Goal: Check status: Check status

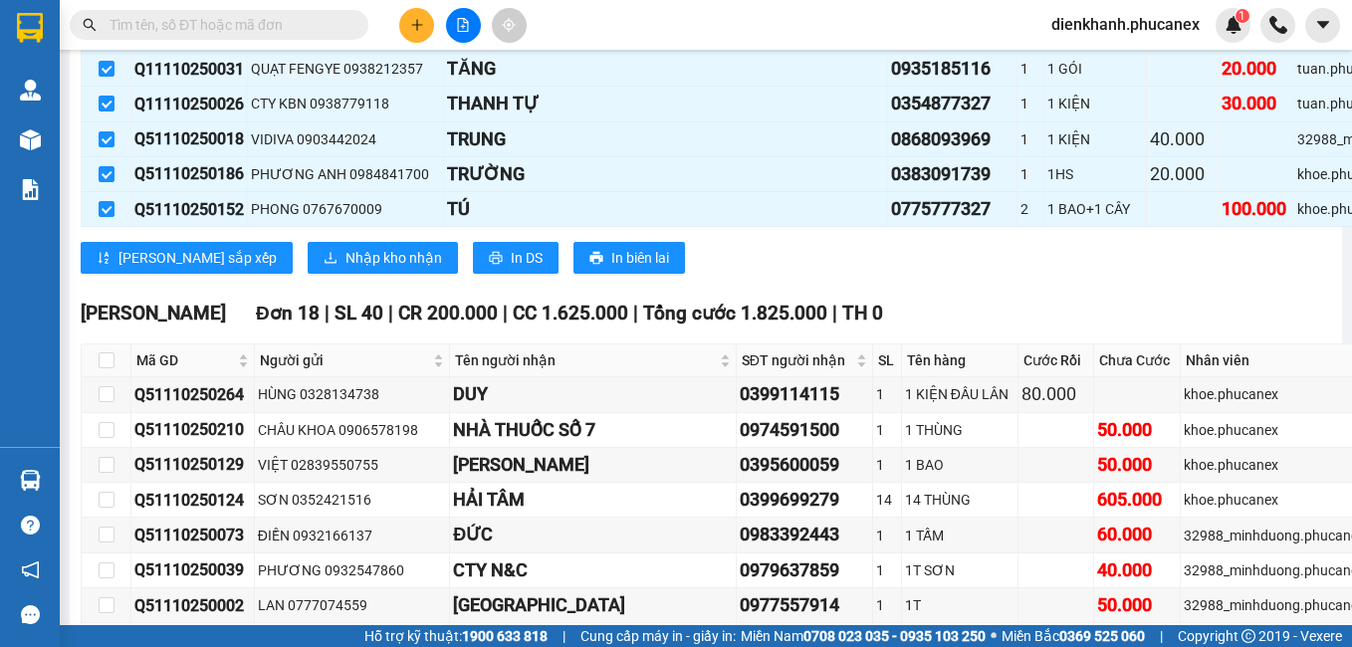
scroll to position [14633, 0]
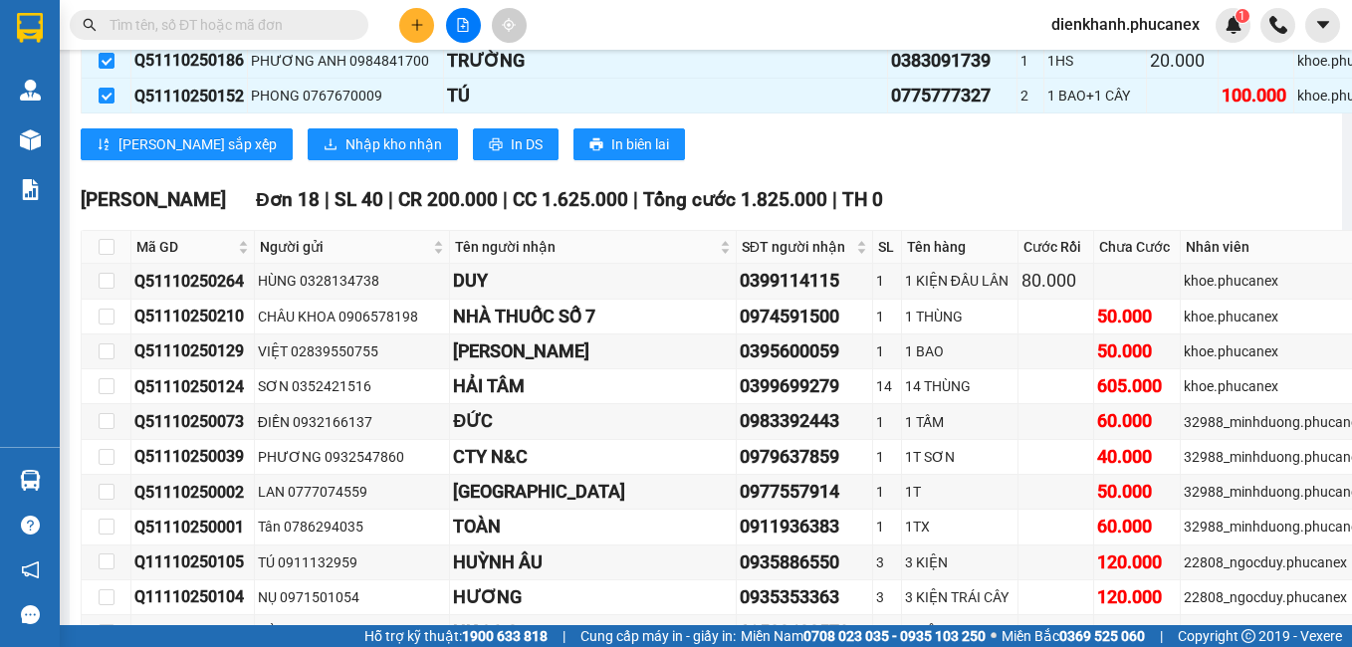
click at [187, 24] on input "text" at bounding box center [226, 25] width 235 height 22
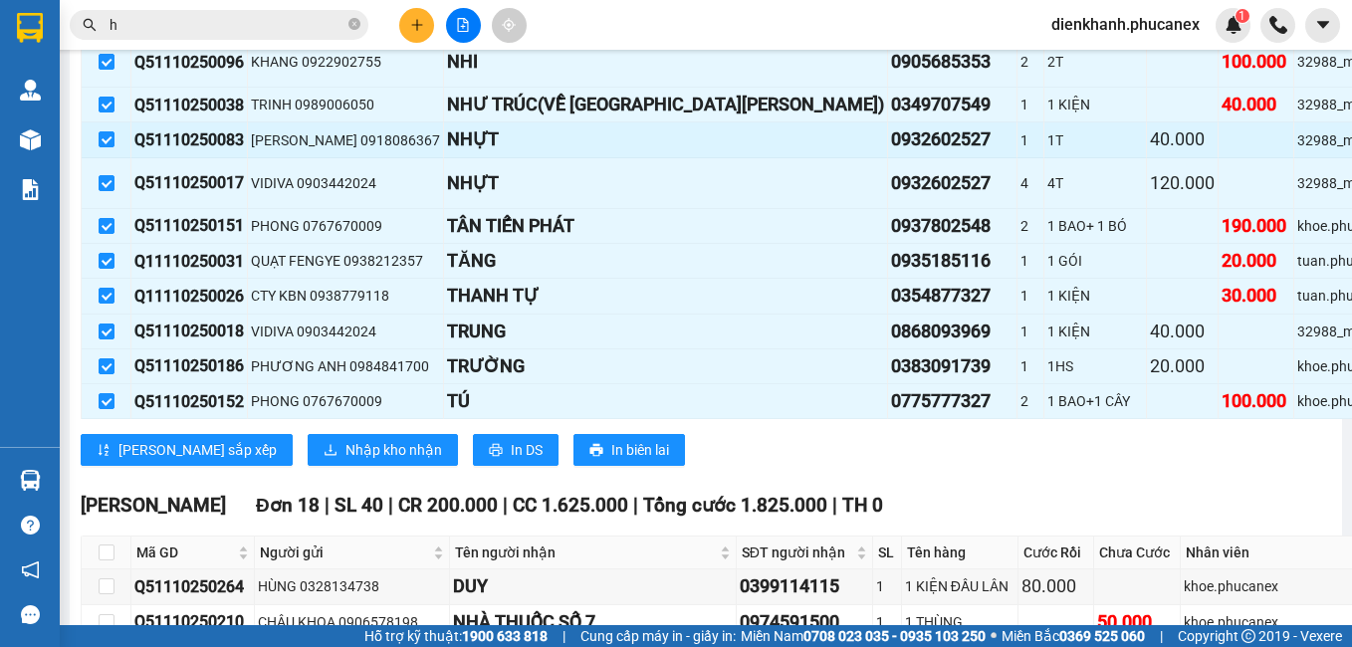
scroll to position [14334, 0]
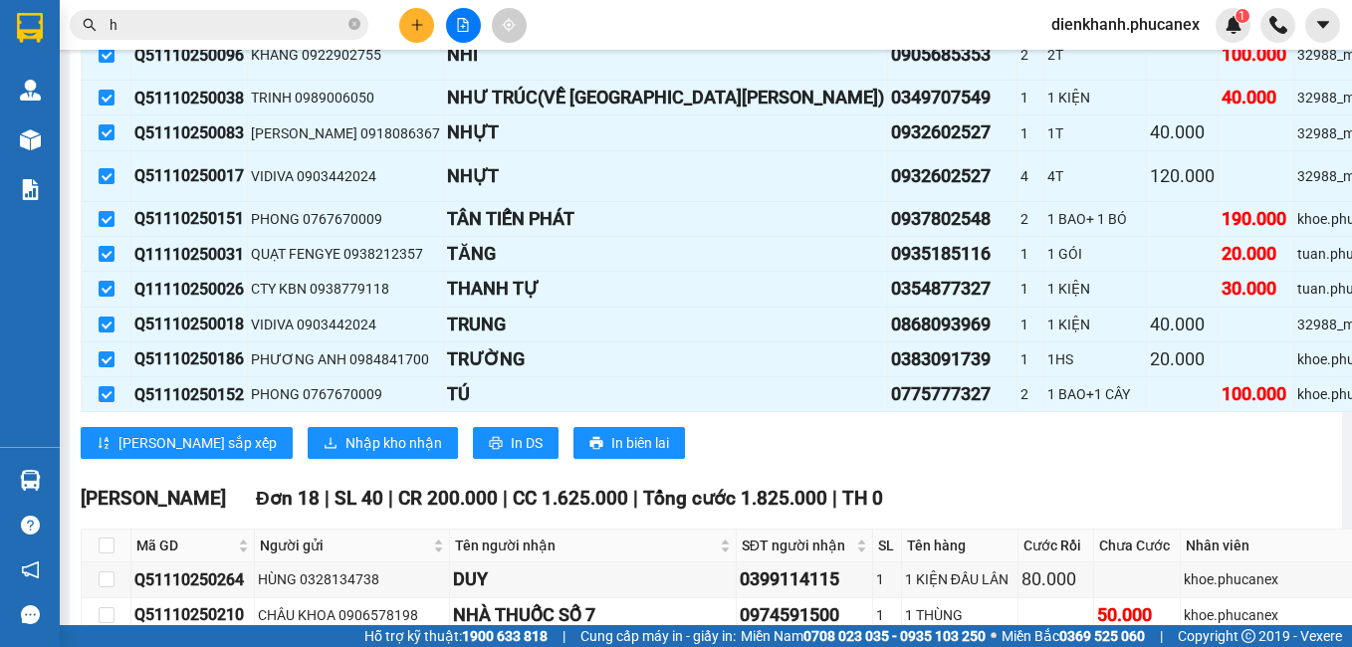
type input "h"
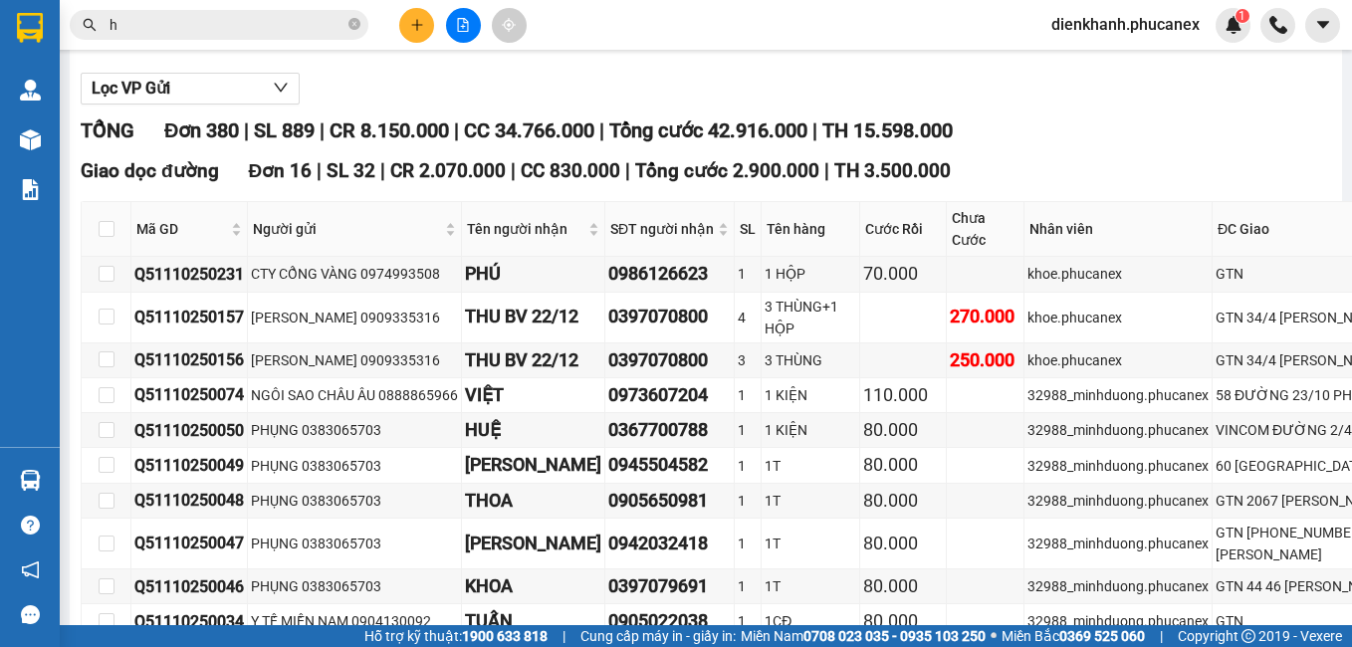
scroll to position [0, 0]
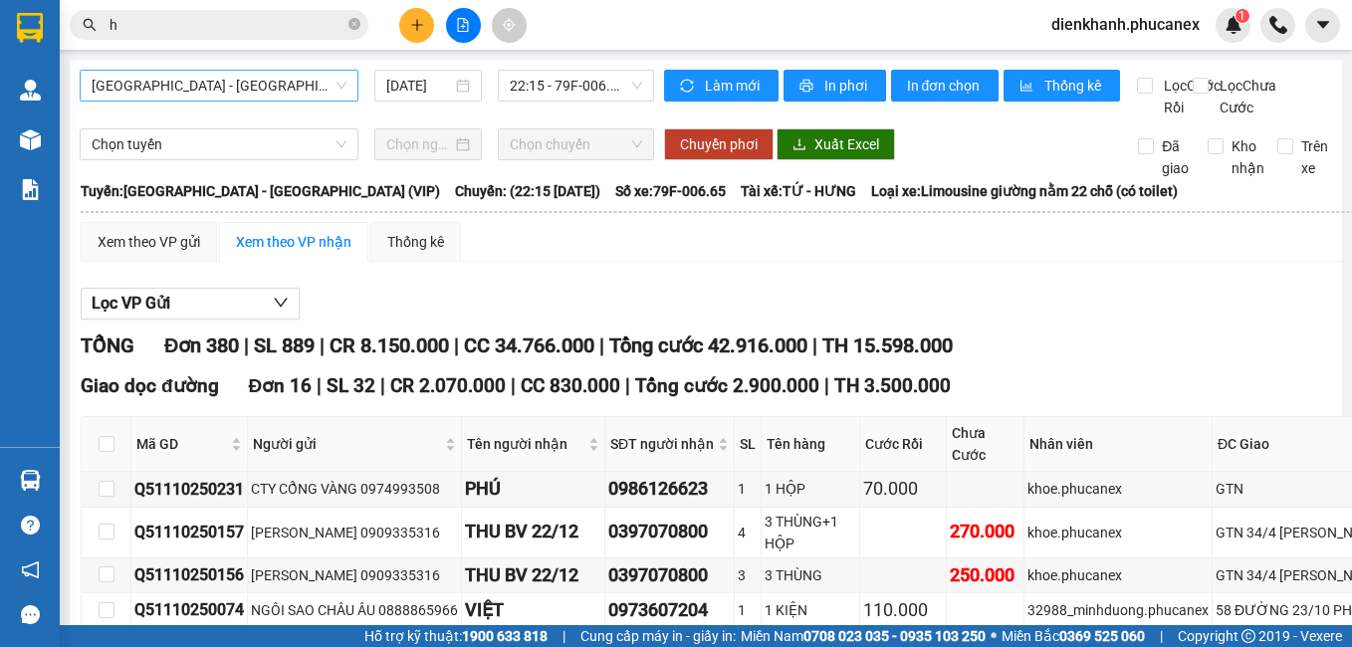
click at [268, 91] on span "[GEOGRAPHIC_DATA] - [GEOGRAPHIC_DATA] (VIP)" at bounding box center [219, 86] width 255 height 30
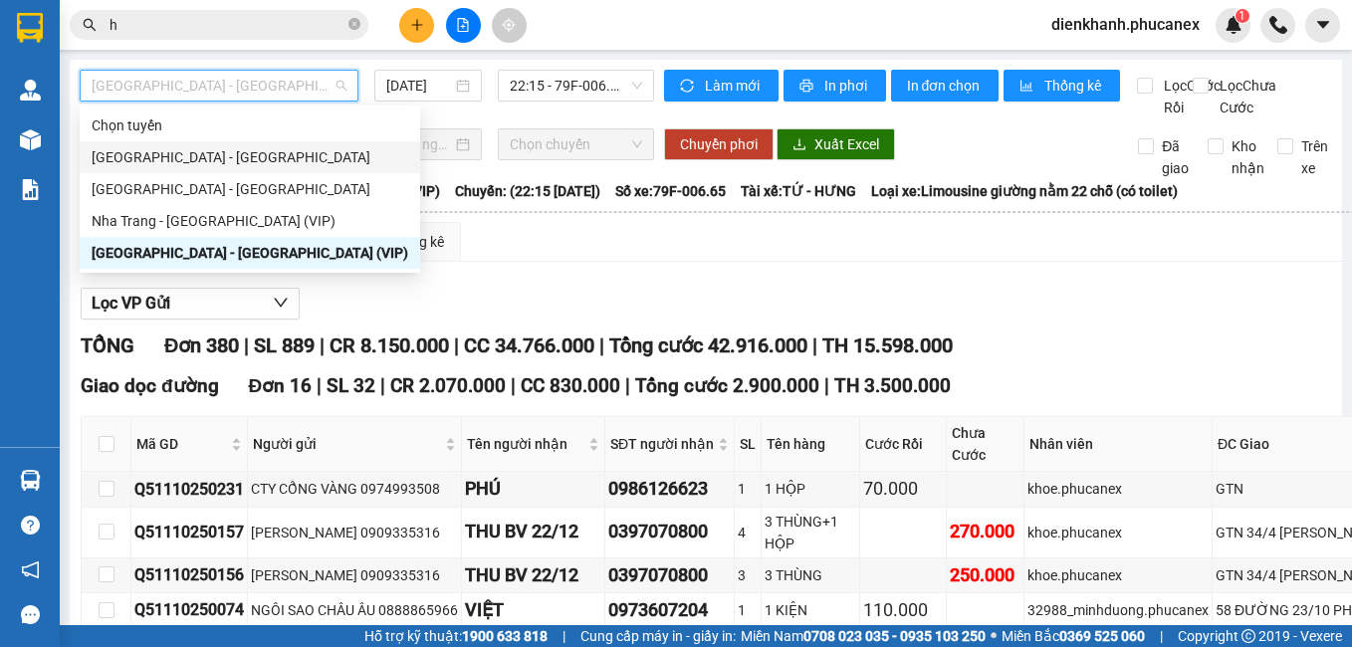
click at [224, 166] on div "[GEOGRAPHIC_DATA] - [GEOGRAPHIC_DATA]" at bounding box center [250, 157] width 317 height 22
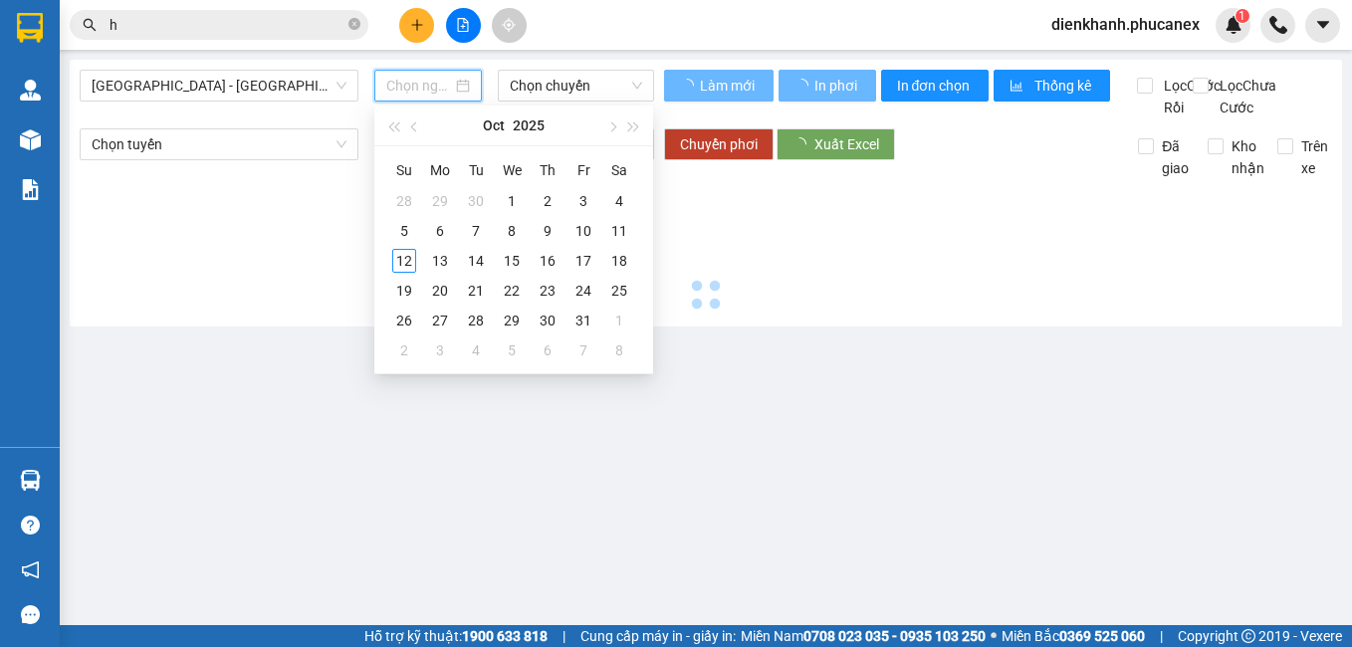
click at [430, 82] on input at bounding box center [418, 86] width 65 height 22
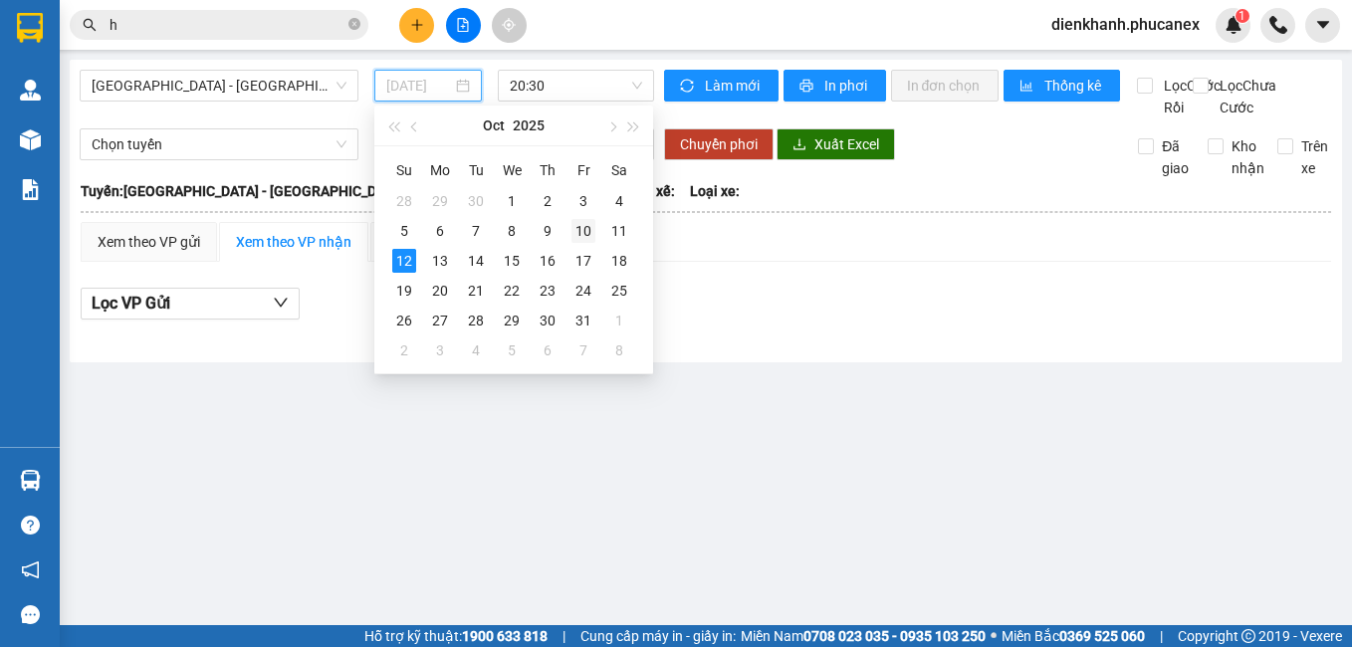
click at [580, 221] on div "10" at bounding box center [583, 231] width 24 height 24
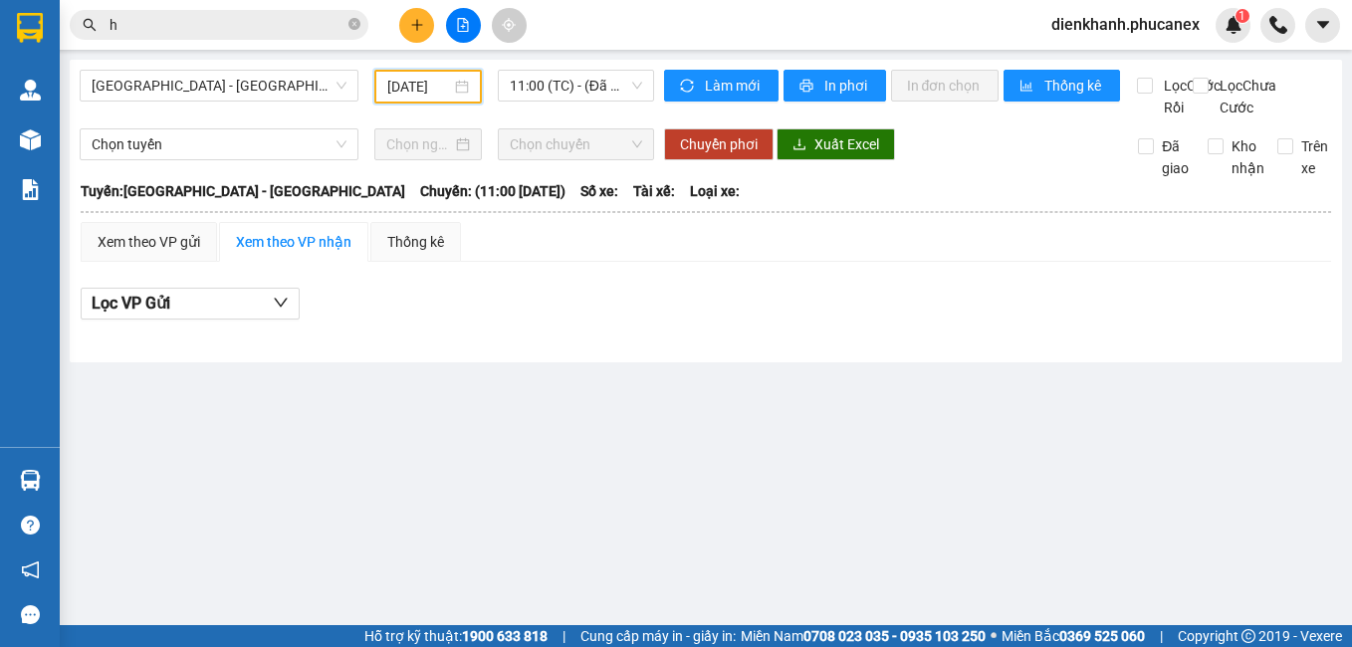
click at [451, 95] on div "[DATE]" at bounding box center [427, 87] width 81 height 22
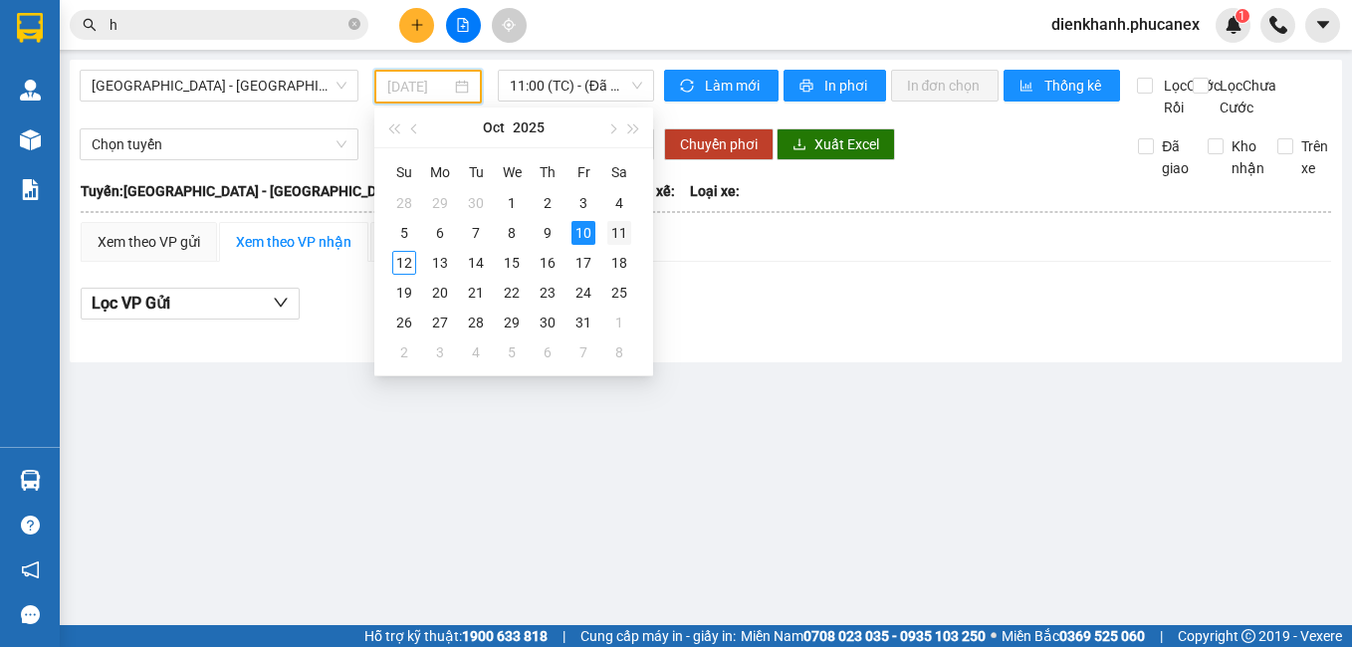
click at [622, 237] on div "11" at bounding box center [619, 233] width 24 height 24
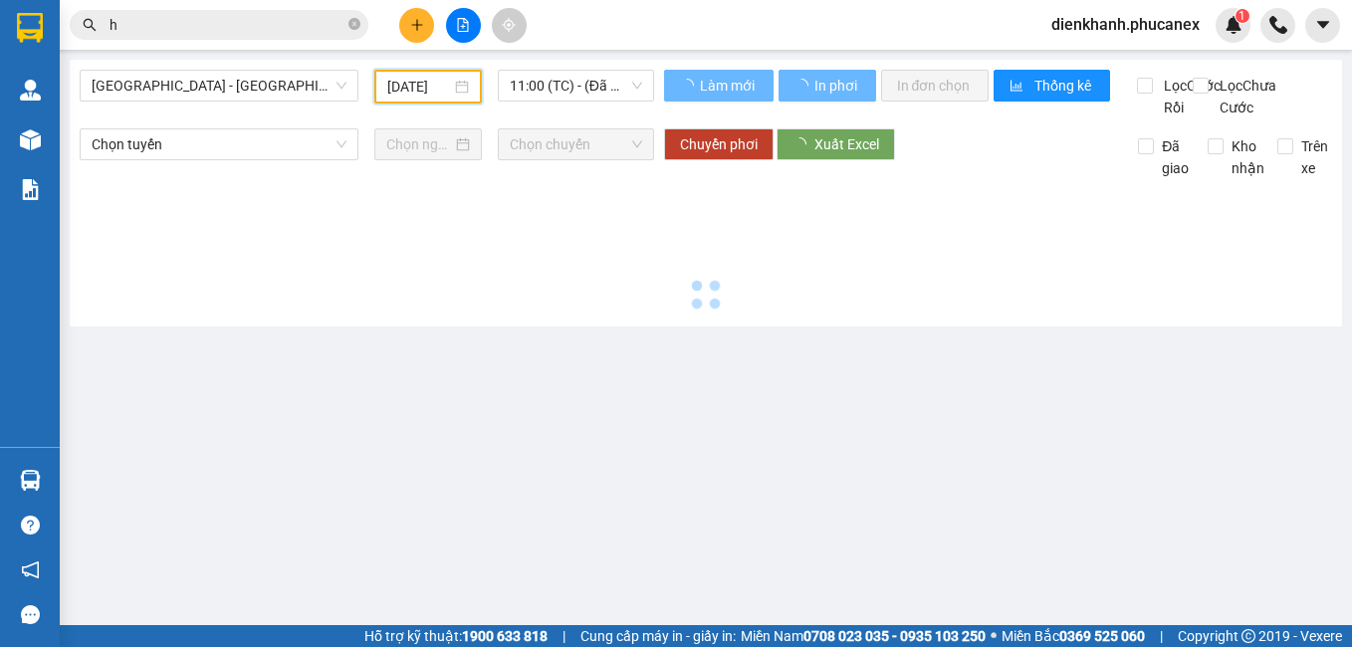
type input "[DATE]"
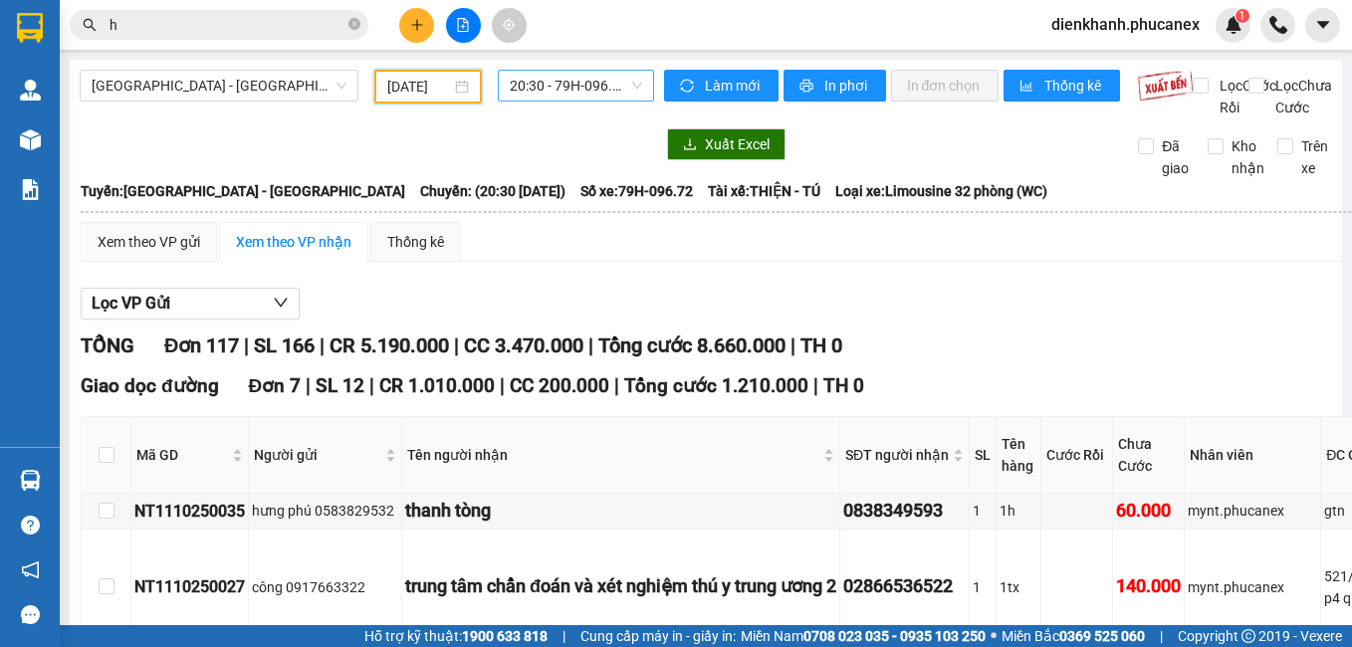
click at [536, 77] on span "20:30 - 79H-096.72" at bounding box center [576, 86] width 132 height 30
click at [190, 87] on span "[GEOGRAPHIC_DATA] - [GEOGRAPHIC_DATA]" at bounding box center [219, 86] width 255 height 30
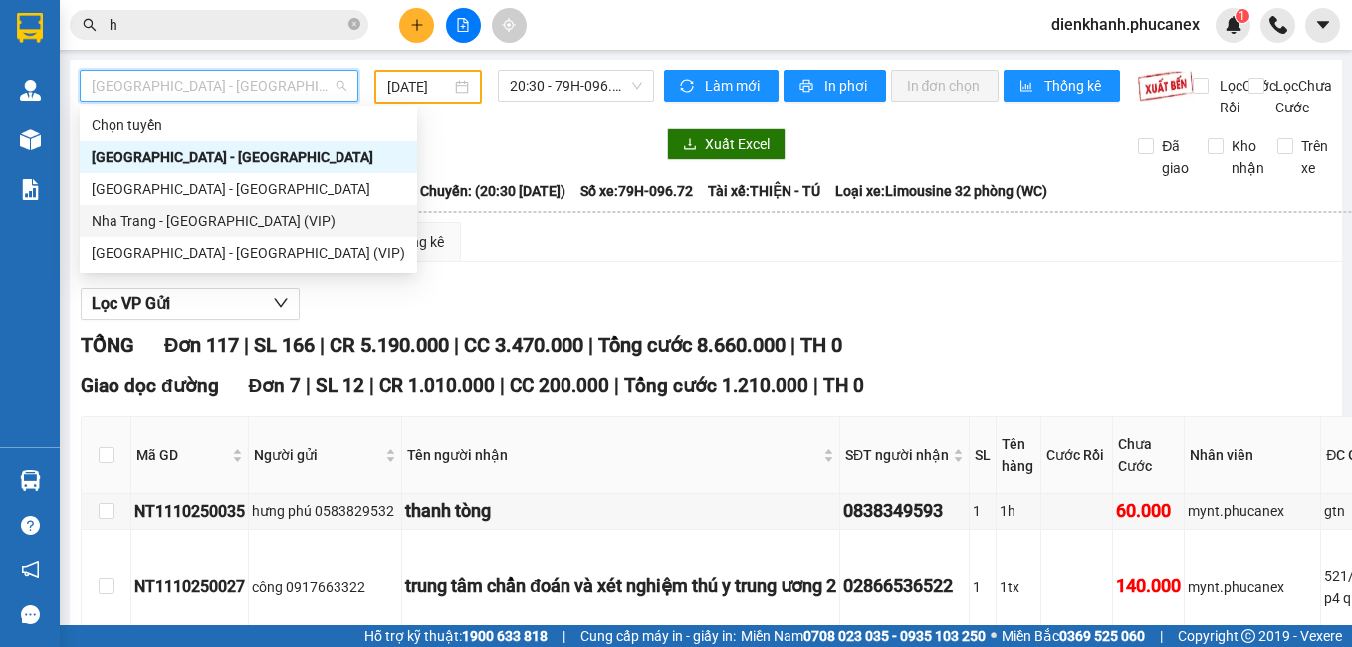
click at [200, 222] on div "Nha Trang - [GEOGRAPHIC_DATA] (VIP)" at bounding box center [249, 221] width 314 height 22
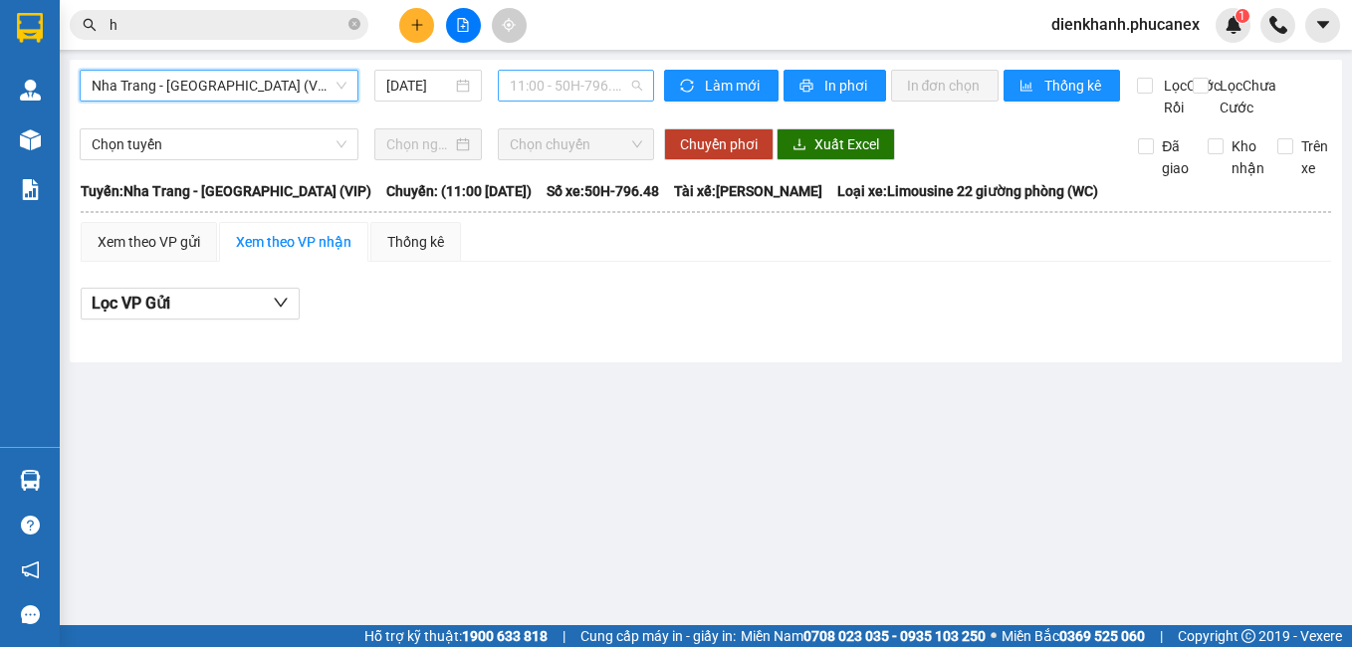
click at [542, 84] on span "11:00 - 50H-796.48" at bounding box center [576, 86] width 132 height 30
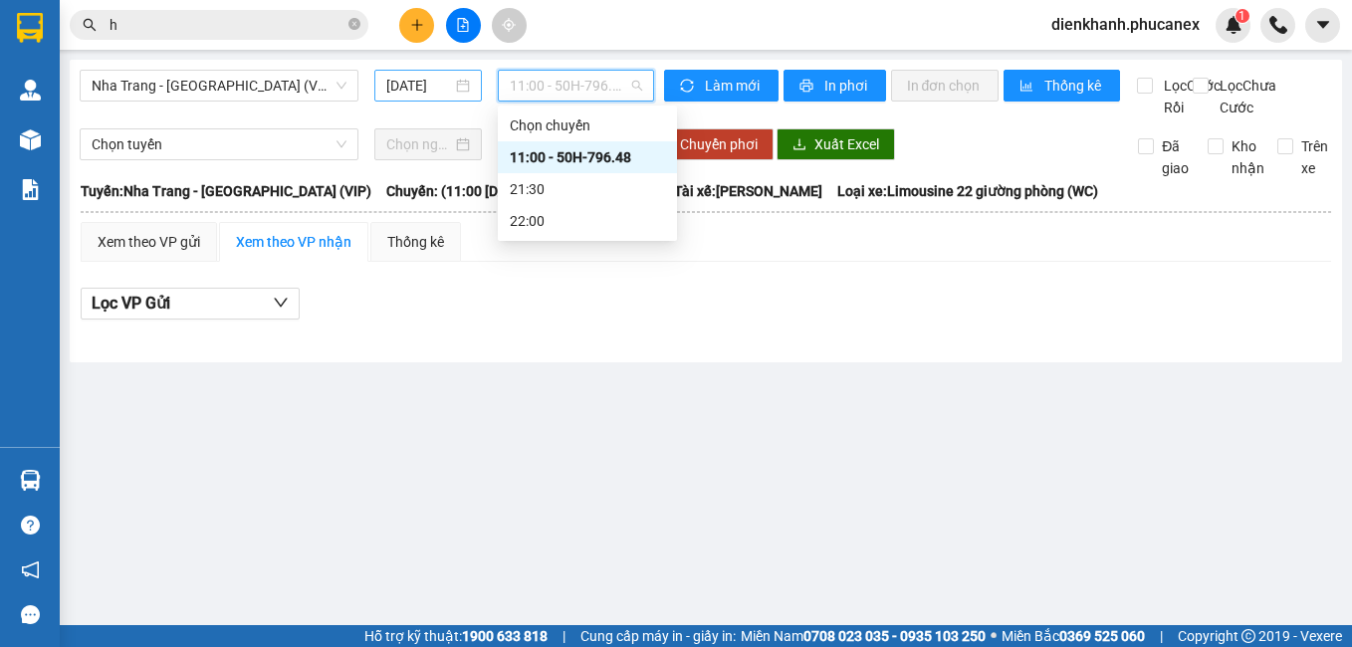
click at [425, 87] on input "[DATE]" at bounding box center [418, 86] width 65 height 22
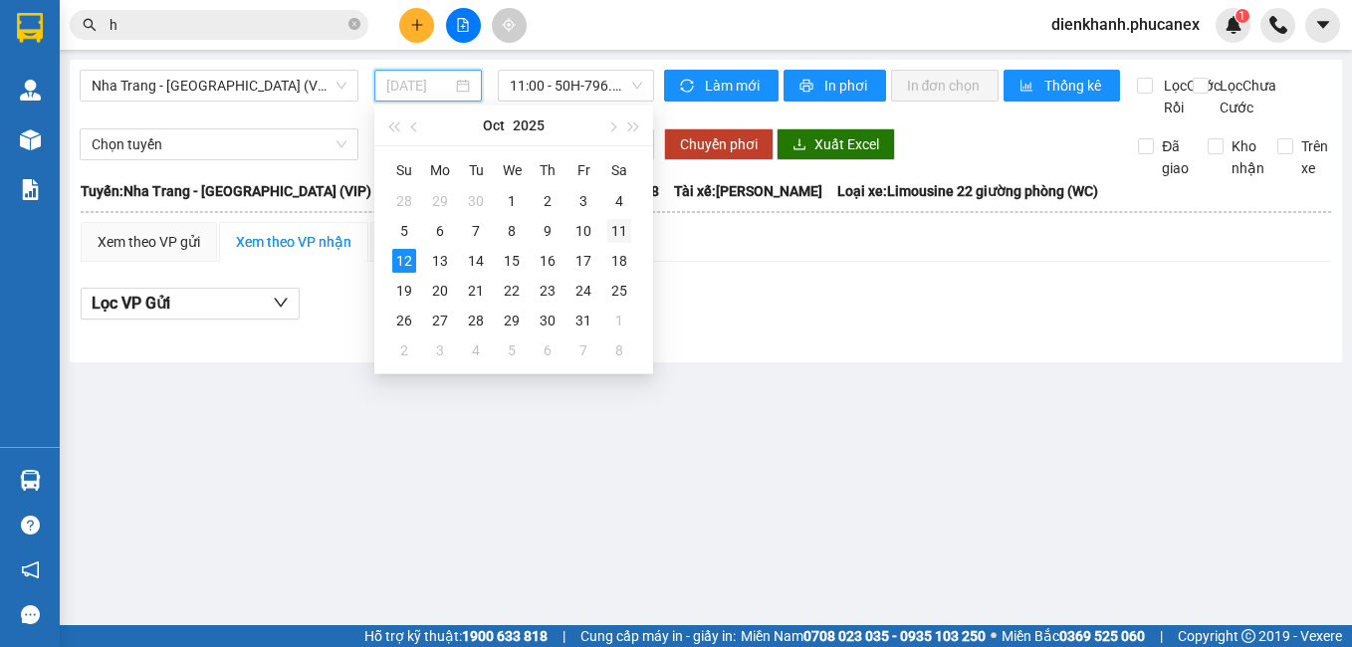
click at [613, 220] on div "11" at bounding box center [619, 231] width 24 height 24
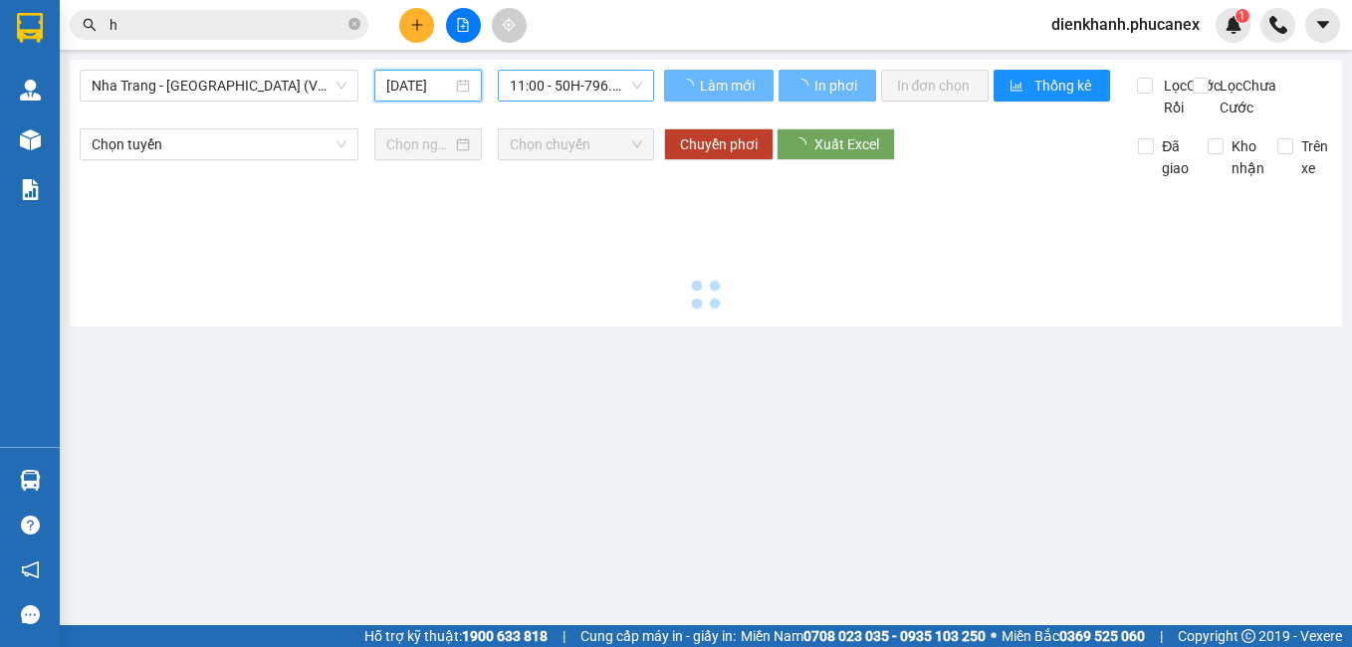
type input "[DATE]"
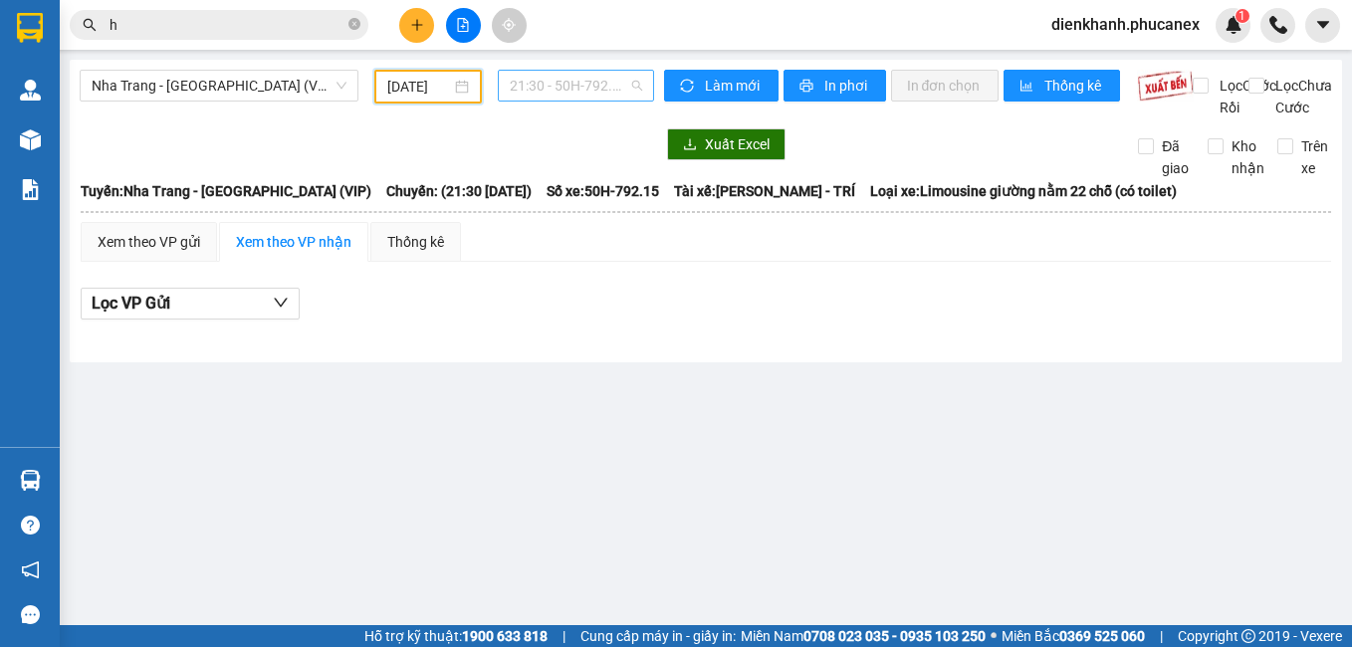
click at [565, 86] on span "21:30 - 50H-792.15" at bounding box center [576, 86] width 132 height 30
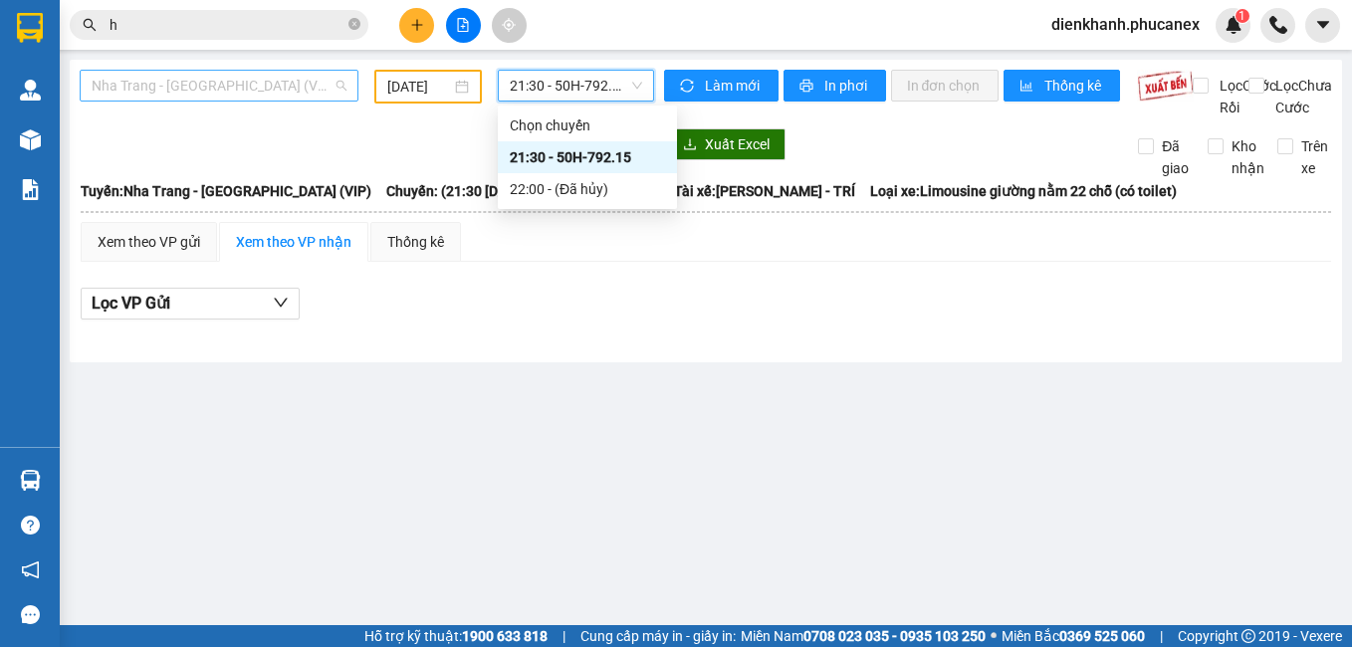
click at [179, 84] on span "Nha Trang - [GEOGRAPHIC_DATA] (VIP)" at bounding box center [219, 86] width 255 height 30
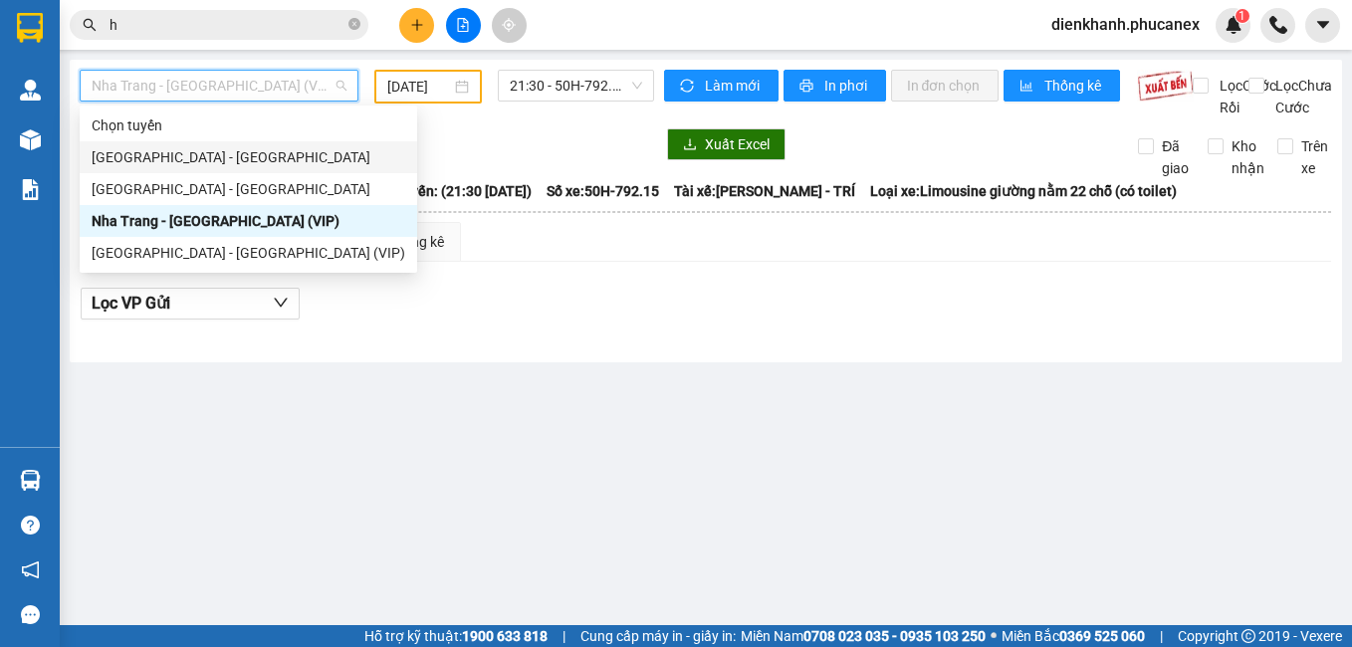
click at [202, 152] on div "[GEOGRAPHIC_DATA] - [GEOGRAPHIC_DATA]" at bounding box center [249, 157] width 314 height 22
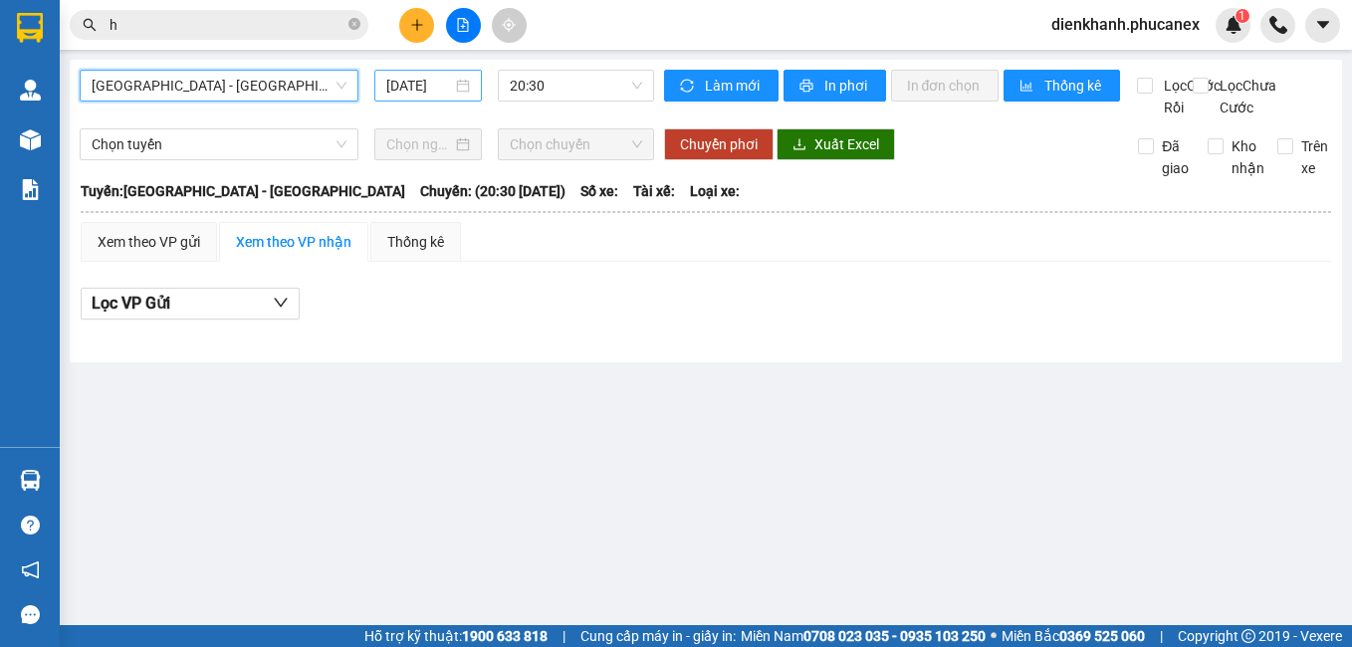
click at [412, 71] on div "[DATE]" at bounding box center [427, 86] width 107 height 32
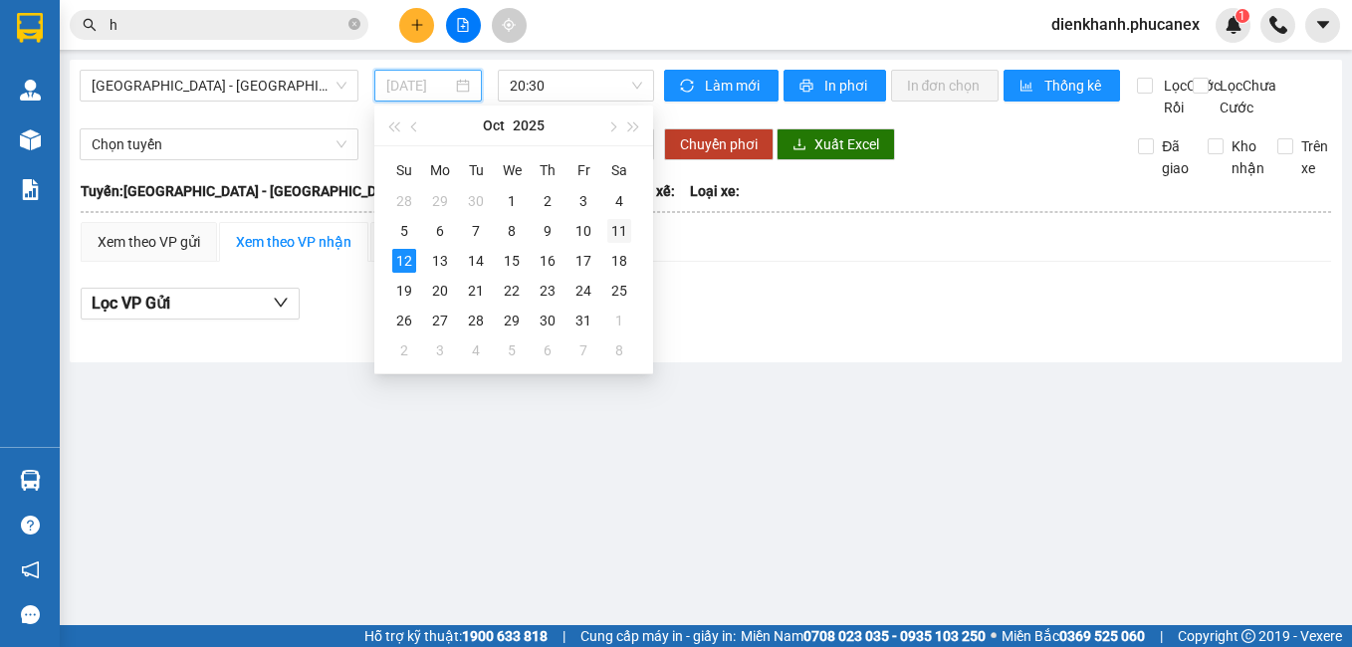
click at [611, 236] on div "11" at bounding box center [619, 231] width 24 height 24
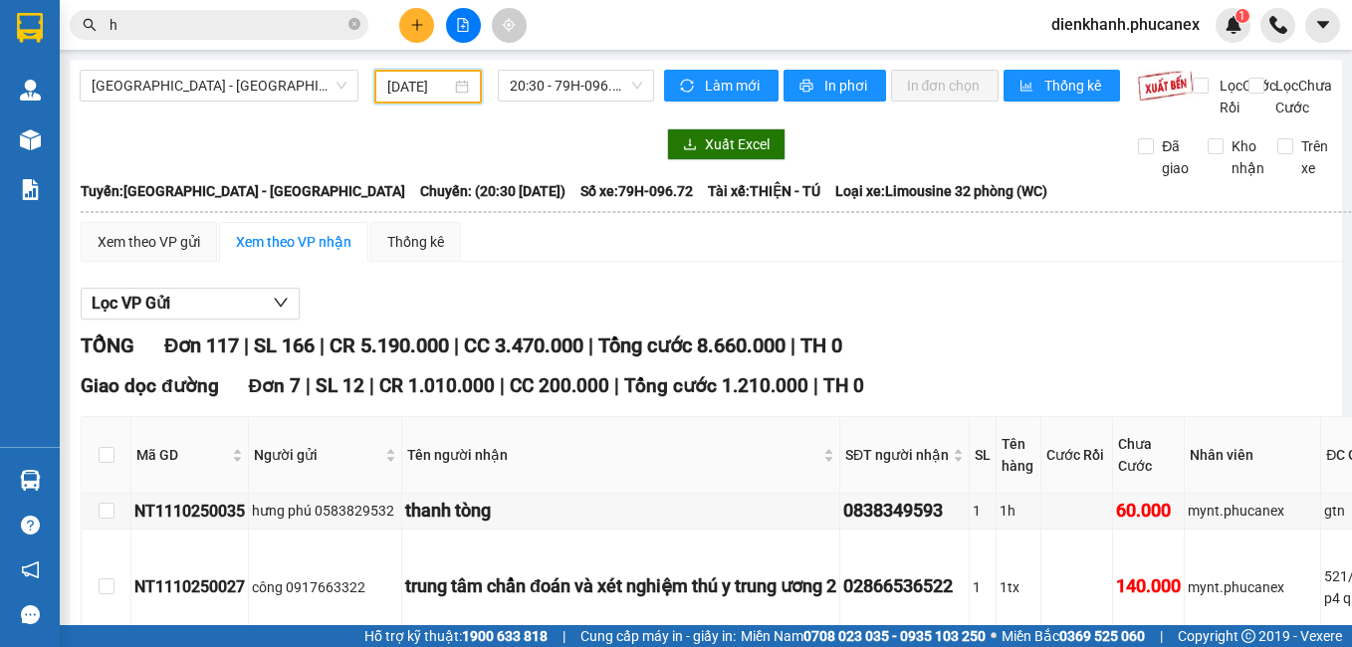
scroll to position [0, 13]
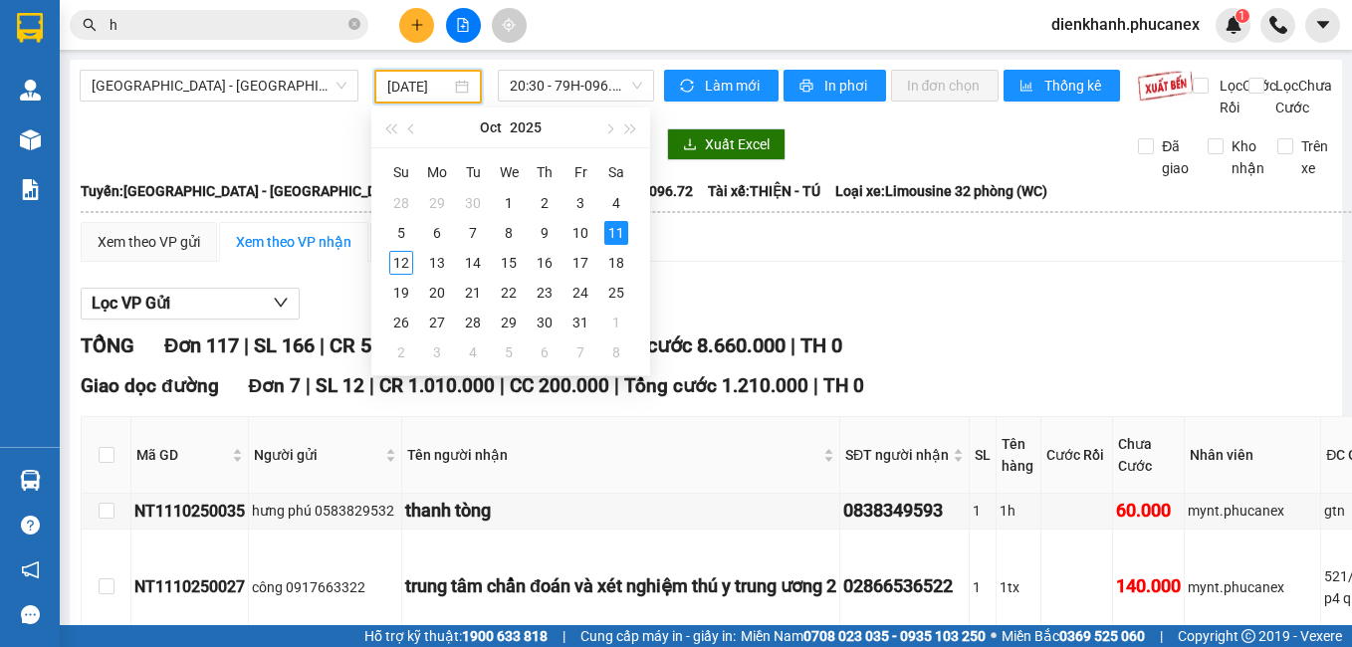
type input "[DATE]"
